Goal: Task Accomplishment & Management: Complete application form

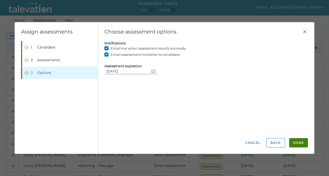
click at [151, 73] on icon "Change date, 08/31/2025" at bounding box center [153, 71] width 4 height 4
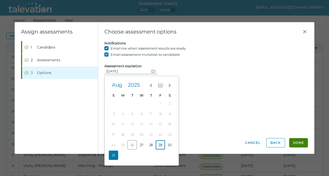
click at [163, 146] on button "29" at bounding box center [160, 144] width 9 height 9
type input "[DATE]"
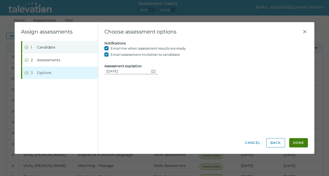
click at [48, 50] on span "Candidate" at bounding box center [46, 47] width 18 height 5
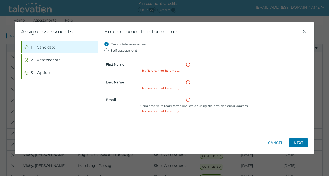
click at [143, 65] on input "First Name" at bounding box center [162, 64] width 45 height 6
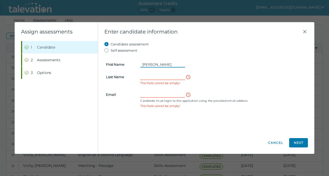
type input "[PERSON_NAME]"
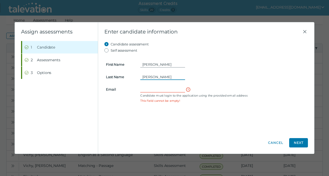
type input "[PERSON_NAME]"
paste input "[EMAIL_ADDRESS][DOMAIN_NAME]"
type input "[EMAIL_ADDRESS][DOMAIN_NAME]"
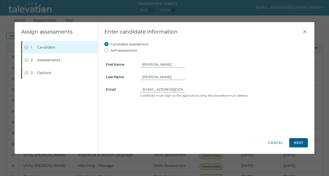
click at [298, 143] on button "Next" at bounding box center [298, 142] width 19 height 9
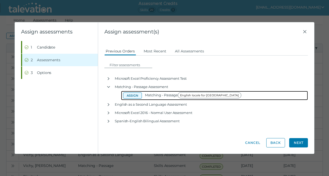
click at [136, 95] on button "Assign" at bounding box center [132, 96] width 19 height 6
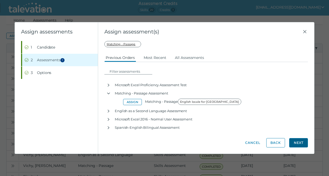
click at [301, 144] on button "Next" at bounding box center [298, 142] width 19 height 9
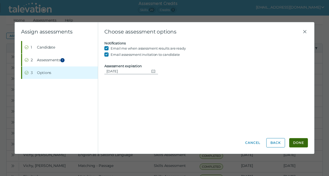
click at [298, 142] on button "Done" at bounding box center [298, 142] width 19 height 9
